Goal: Book appointment/travel/reservation

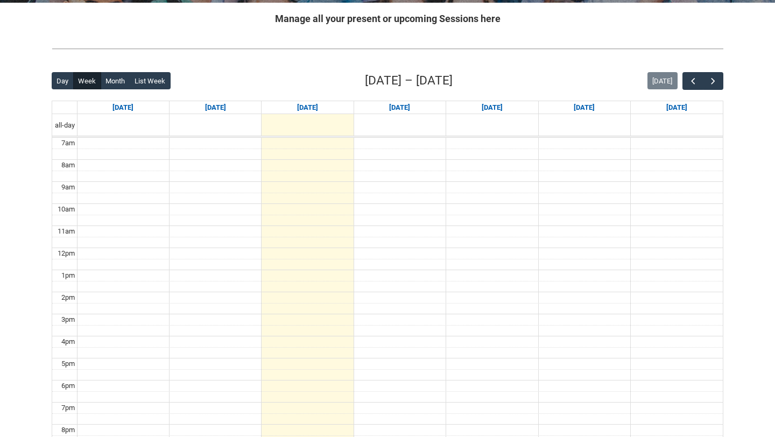
scroll to position [244, 0]
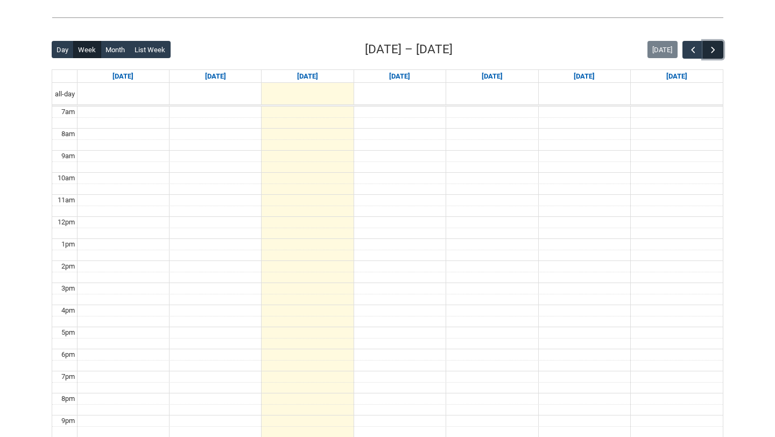
click at [712, 50] on span "button" at bounding box center [713, 50] width 11 height 11
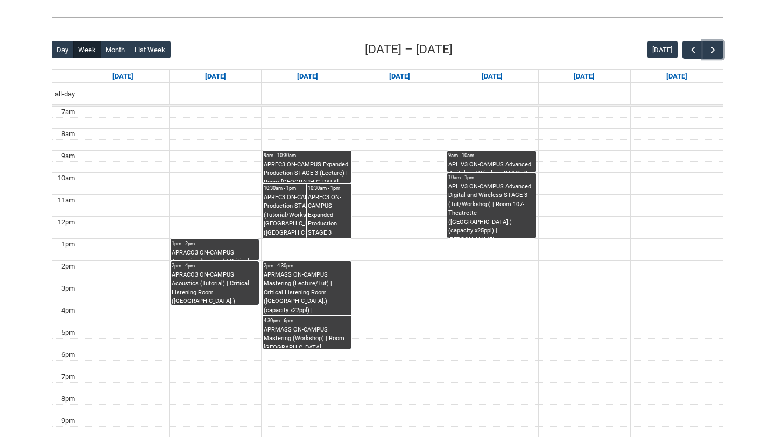
click at [234, 246] on div "1pm - 2pm" at bounding box center [215, 244] width 86 height 8
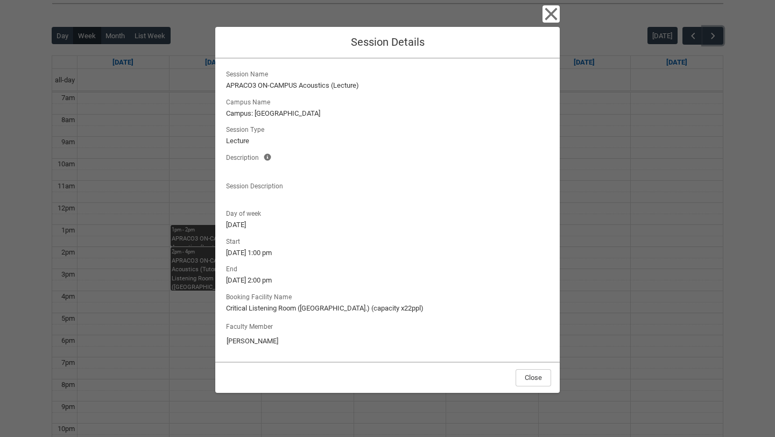
scroll to position [262, 0]
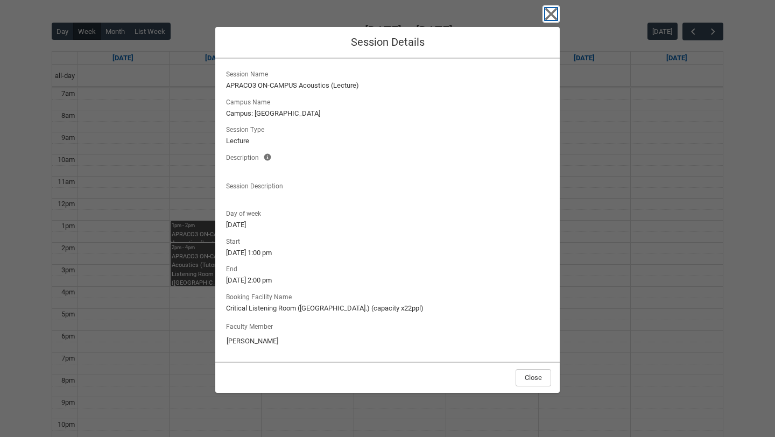
click at [550, 22] on icon "button" at bounding box center [551, 13] width 17 height 17
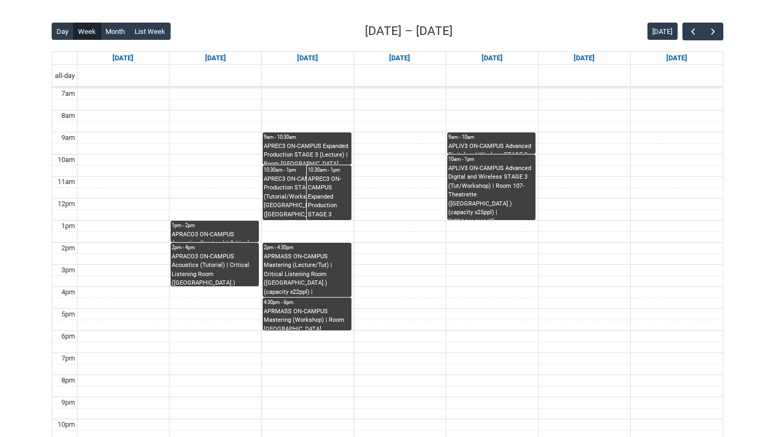
click at [229, 267] on div "APRACO3 ON-CAMPUS Acoustics (Tutorial) | Critical Listening Room ([GEOGRAPHIC_D…" at bounding box center [215, 270] width 86 height 34
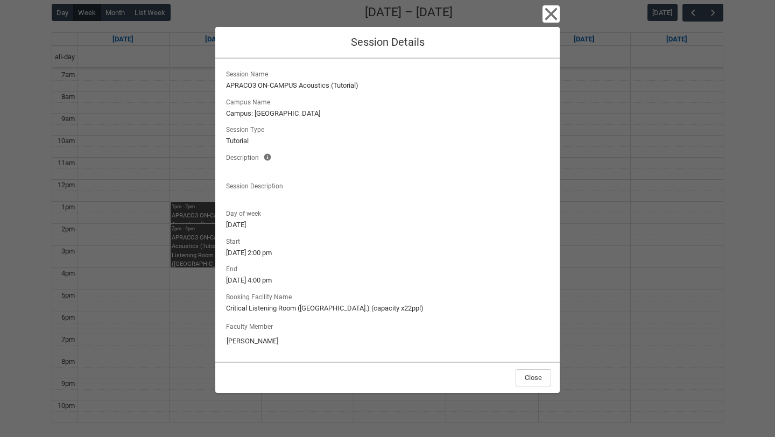
scroll to position [284, 0]
click at [551, 15] on icon "button" at bounding box center [551, 14] width 12 height 12
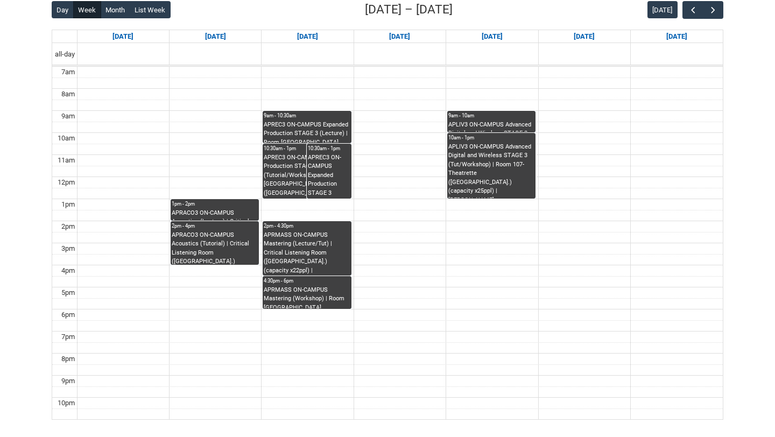
click at [322, 130] on div "APREC3 ON-CAMPUS Expanded Production STAGE 3 (Lecture) | Room [GEOGRAPHIC_DATA]…" at bounding box center [307, 132] width 86 height 23
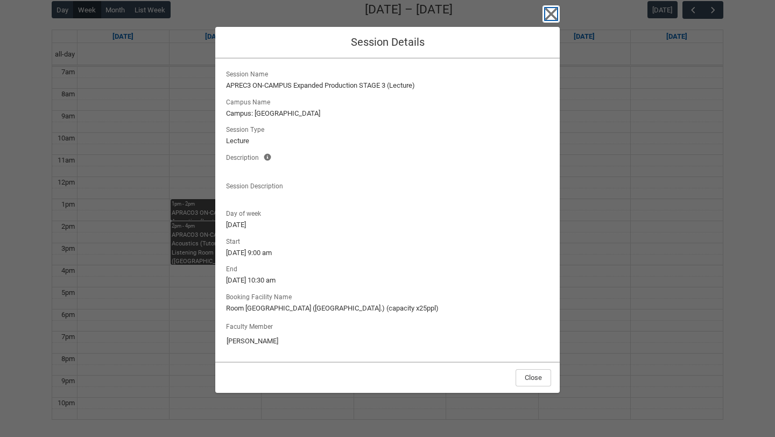
click at [556, 18] on icon "button" at bounding box center [551, 14] width 12 height 12
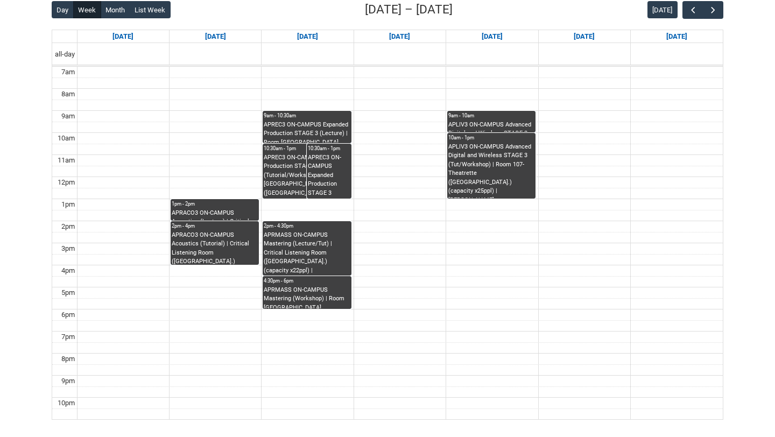
scroll to position [283, 0]
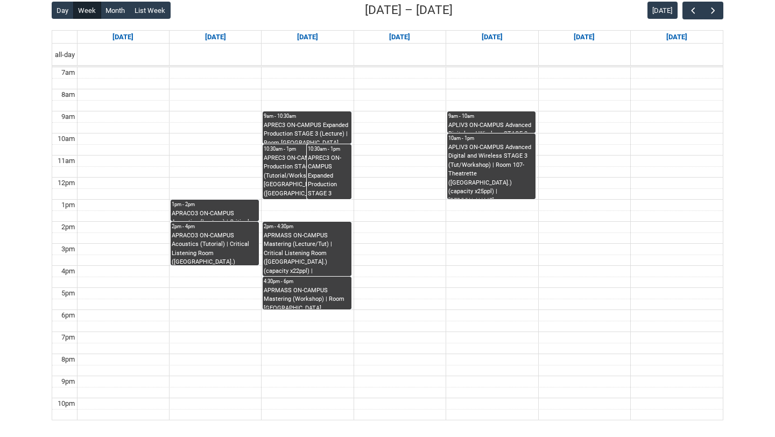
click at [295, 150] on div "10:30am - 1pm" at bounding box center [307, 149] width 86 height 8
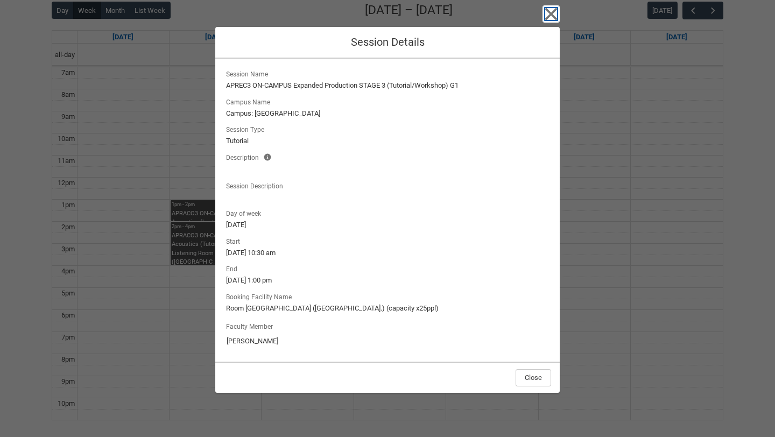
click at [550, 15] on icon "button" at bounding box center [551, 14] width 12 height 12
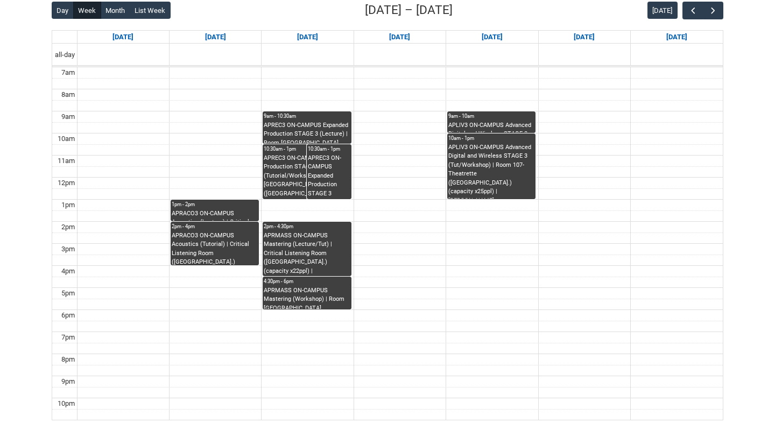
click at [516, 120] on div "9am - 10am" at bounding box center [492, 117] width 86 height 8
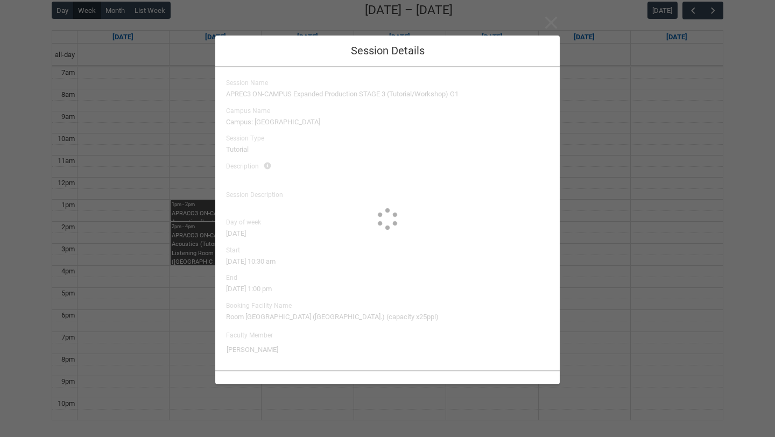
type input "[PERSON_NAME]"
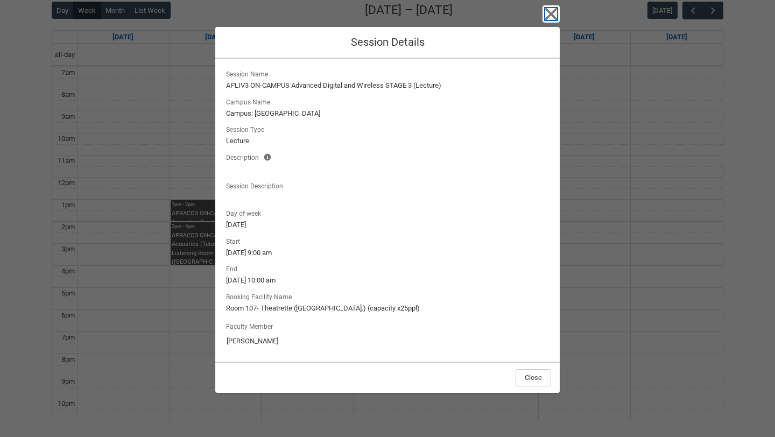
click at [550, 9] on icon "button" at bounding box center [551, 13] width 17 height 17
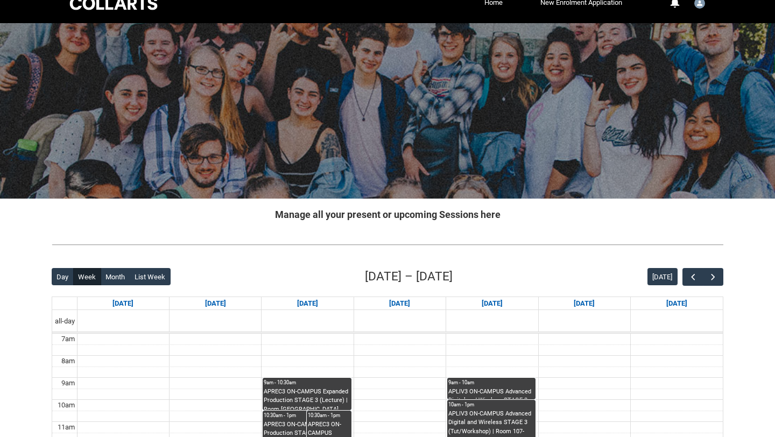
scroll to position [1, 0]
